Goal: Transaction & Acquisition: Subscribe to service/newsletter

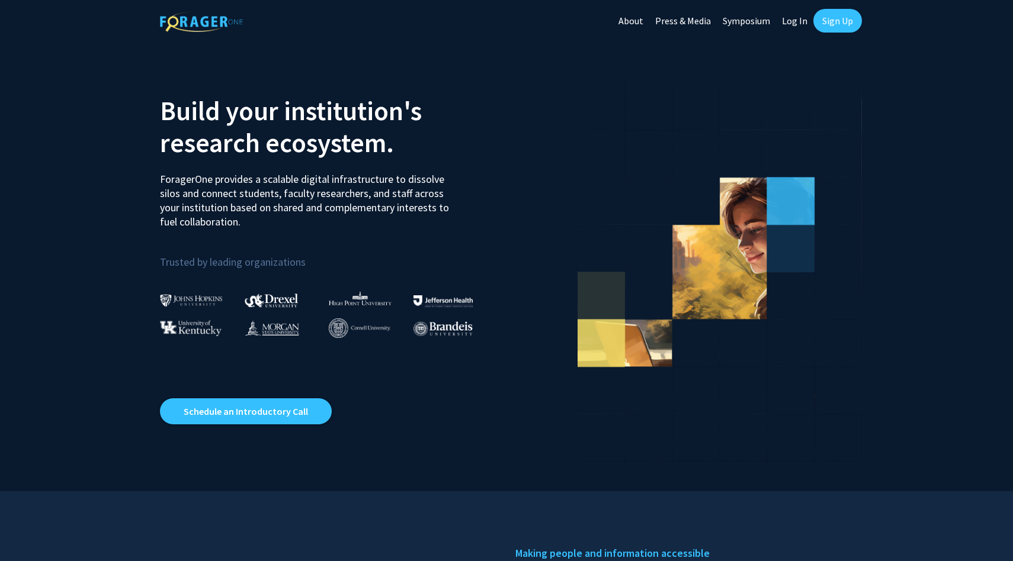
click at [802, 18] on link "Log In" at bounding box center [794, 20] width 37 height 41
select select
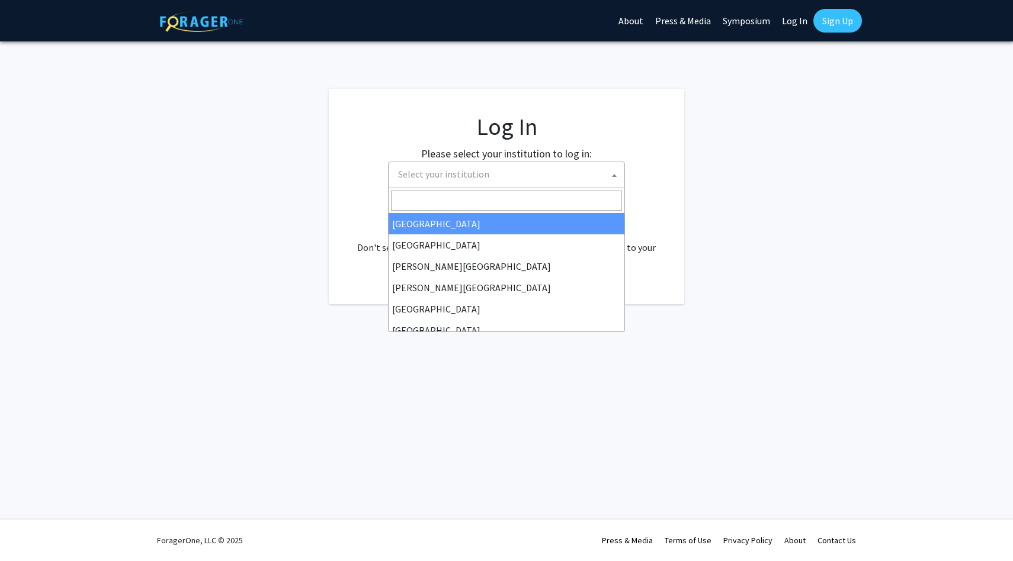
click at [526, 175] on span "Select your institution" at bounding box center [508, 174] width 231 height 24
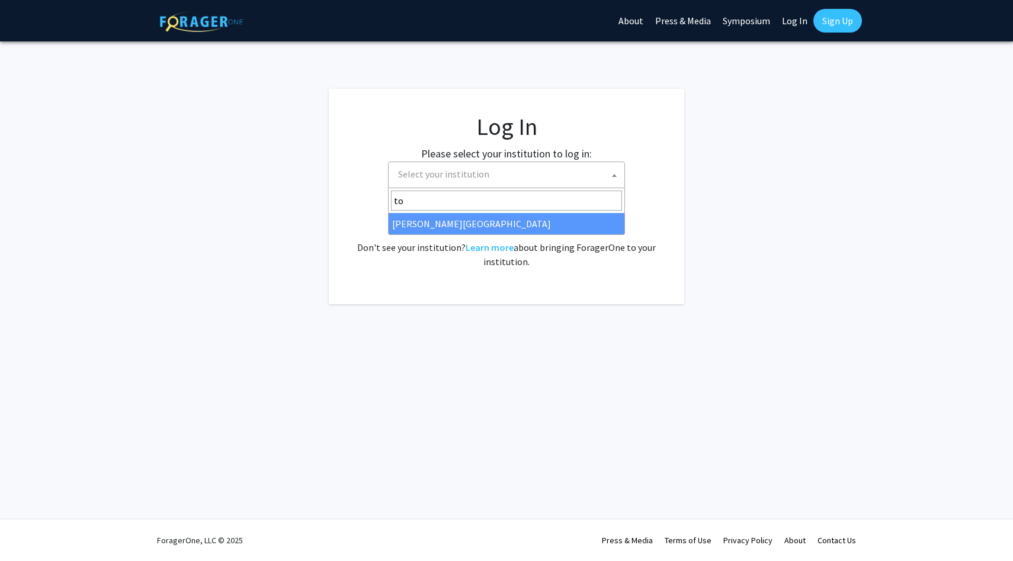
type input "t"
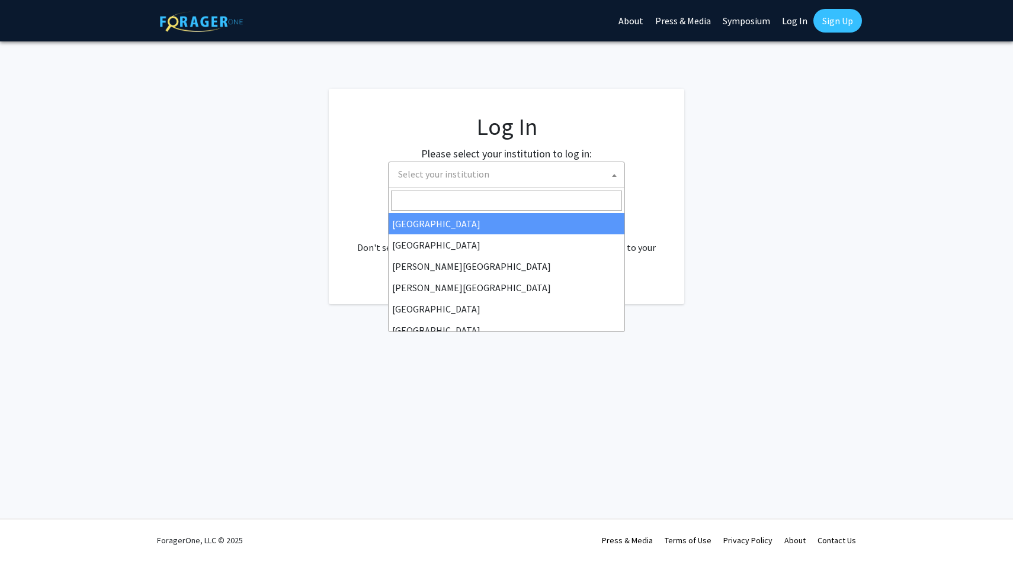
select select "34"
click at [561, 179] on span "[GEOGRAPHIC_DATA]" at bounding box center [508, 174] width 231 height 24
click at [547, 196] on input "Search" at bounding box center [506, 201] width 231 height 20
click at [703, 179] on fg-login "Log In Please select your institution to log in: [GEOGRAPHIC_DATA] [GEOGRAPHIC_…" at bounding box center [506, 197] width 1013 height 216
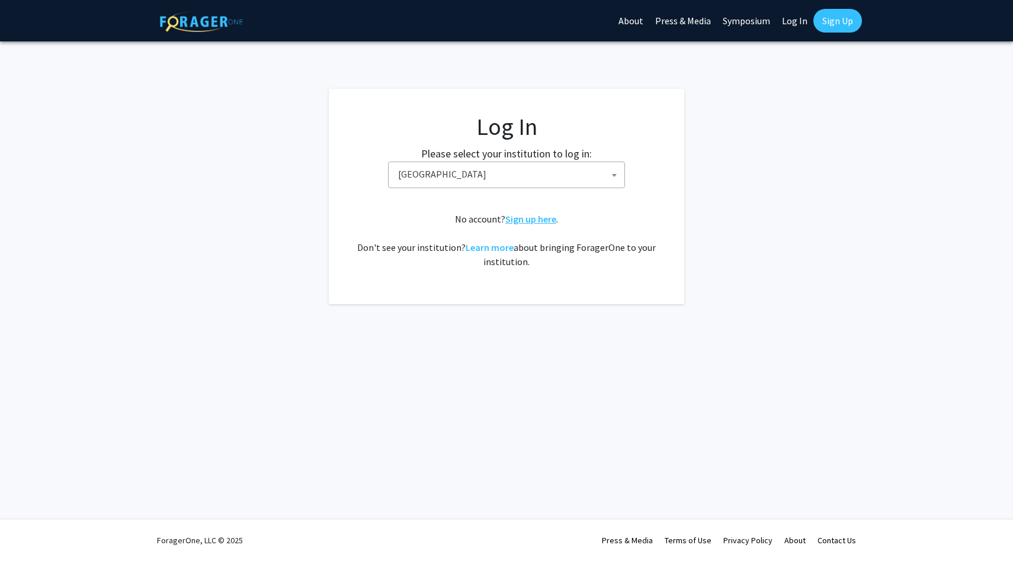
click at [536, 217] on link "Sign up here" at bounding box center [530, 219] width 51 height 12
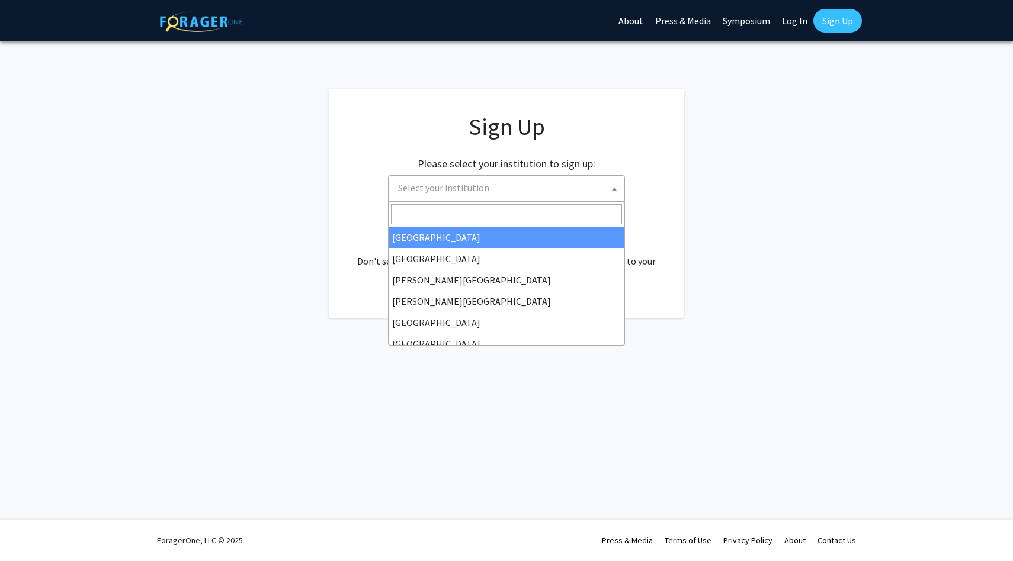
click at [513, 195] on span "Select your institution" at bounding box center [508, 188] width 231 height 24
click at [440, 198] on span "Select your institution" at bounding box center [508, 188] width 231 height 24
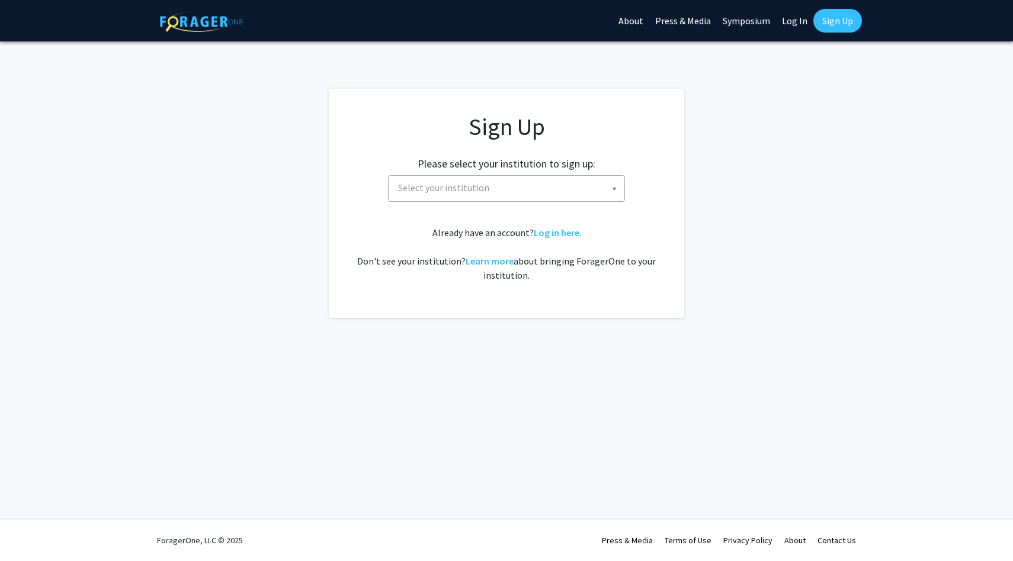
click at [433, 198] on span "Select your institution" at bounding box center [508, 188] width 231 height 24
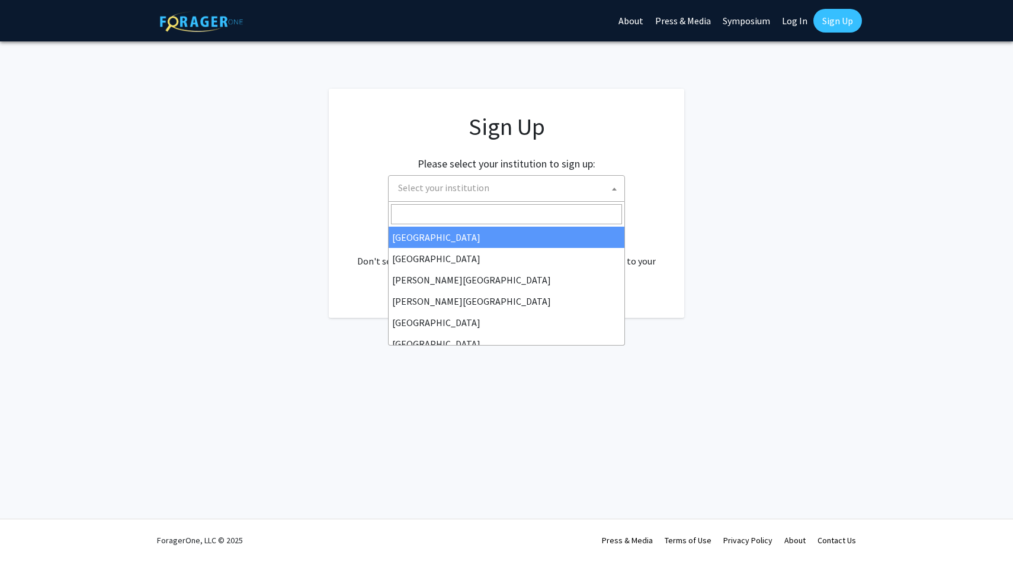
type input "r"
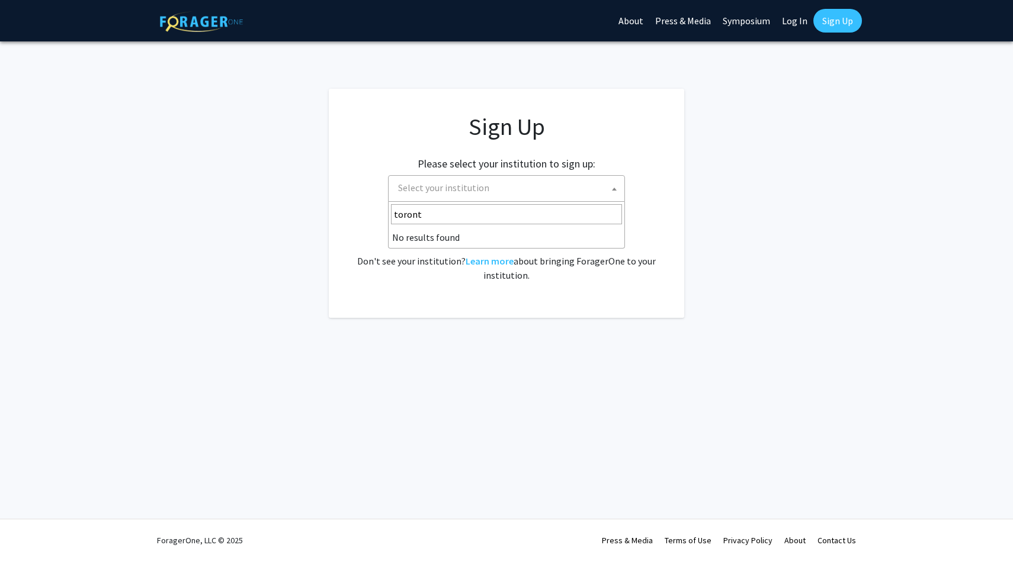
type input "[GEOGRAPHIC_DATA]"
click at [625, 248] on div "Already have an account? Log in here . Don't see your institution? Learn more a…" at bounding box center [506, 254] width 308 height 57
select select
